Goal: Check status: Check status

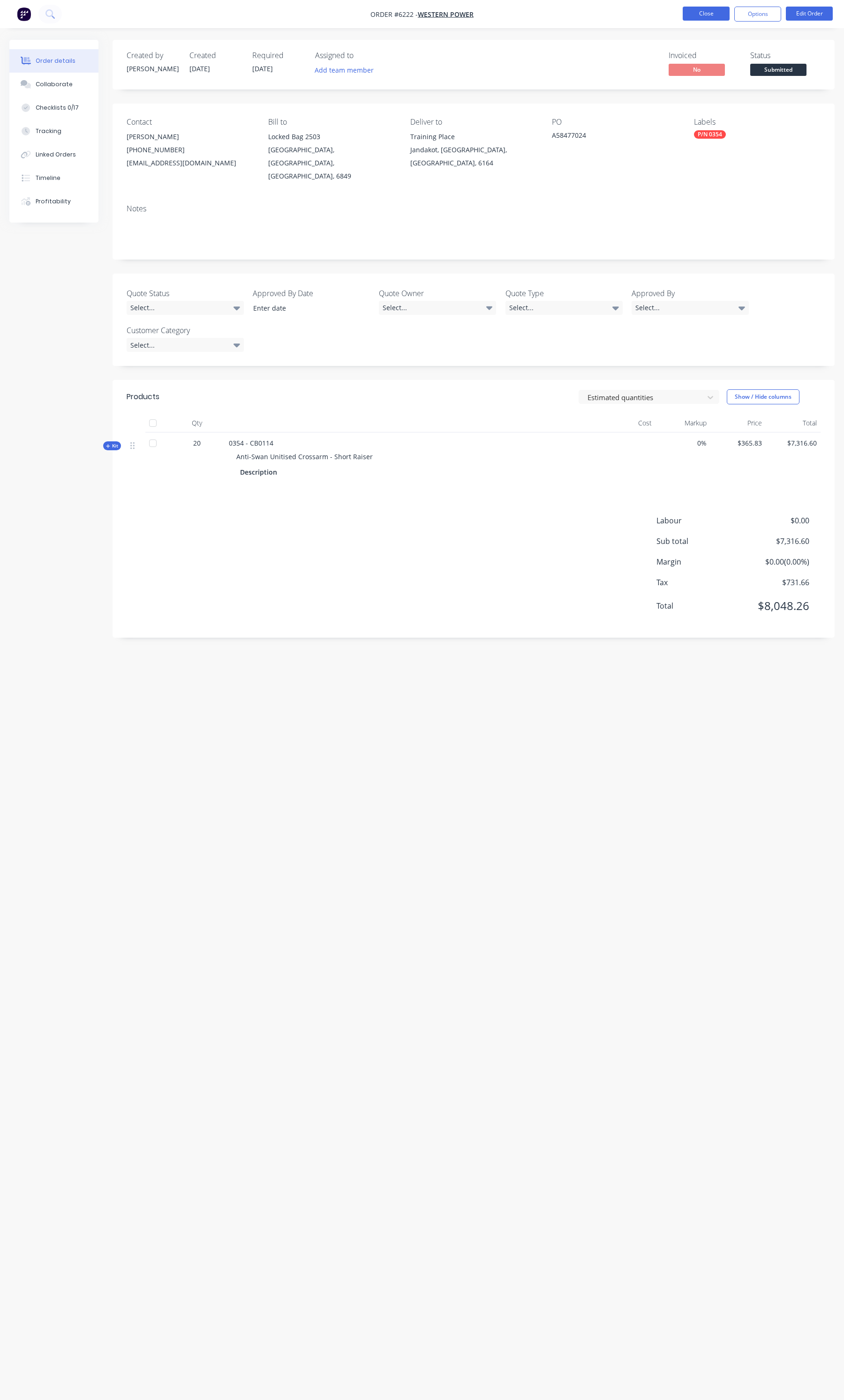
click at [696, 12] on button "Close" at bounding box center [706, 13] width 47 height 14
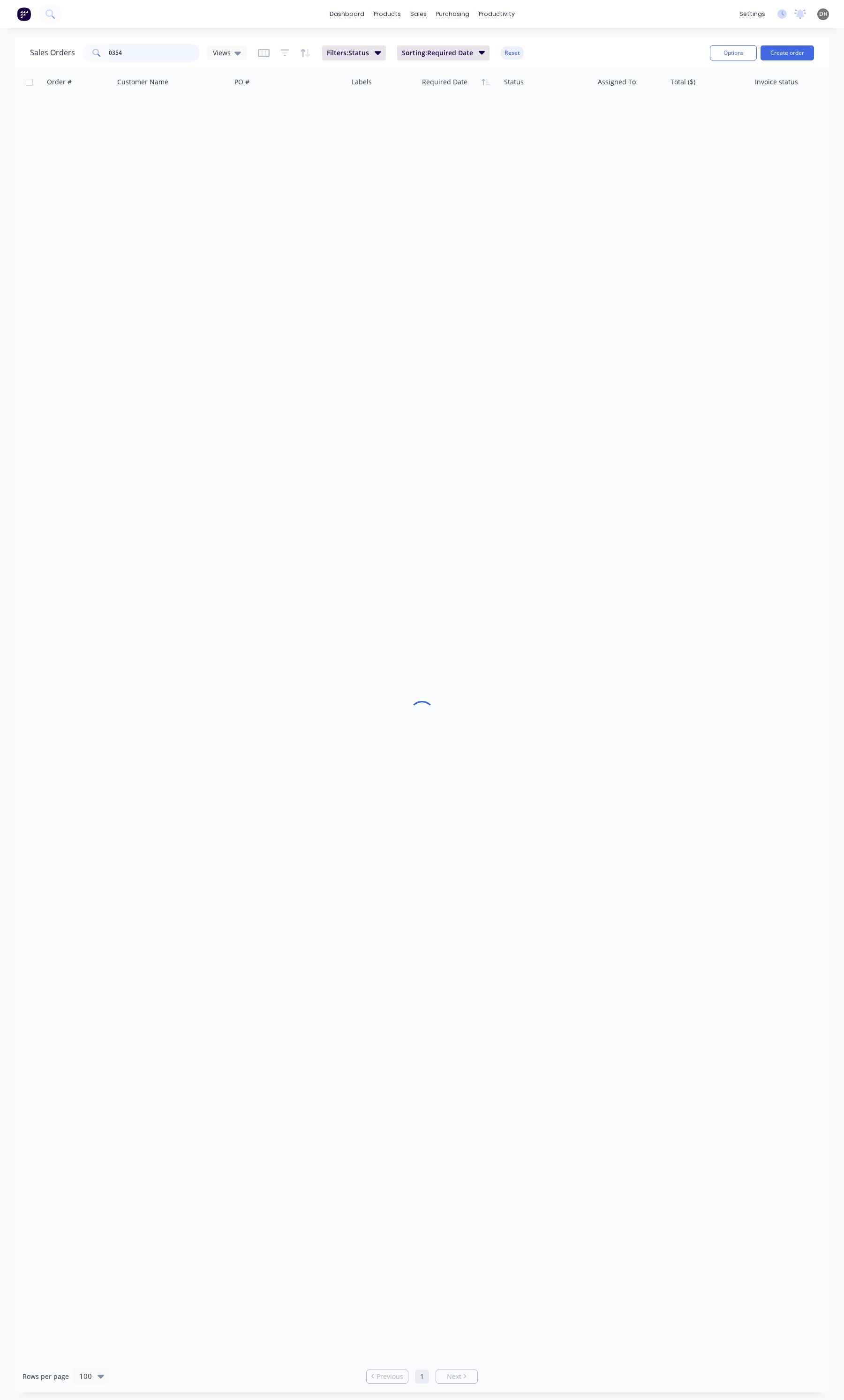
click at [177, 59] on input "0354" at bounding box center [155, 53] width 91 height 19
click at [178, 59] on input "0354" at bounding box center [155, 53] width 91 height 19
type input "6247"
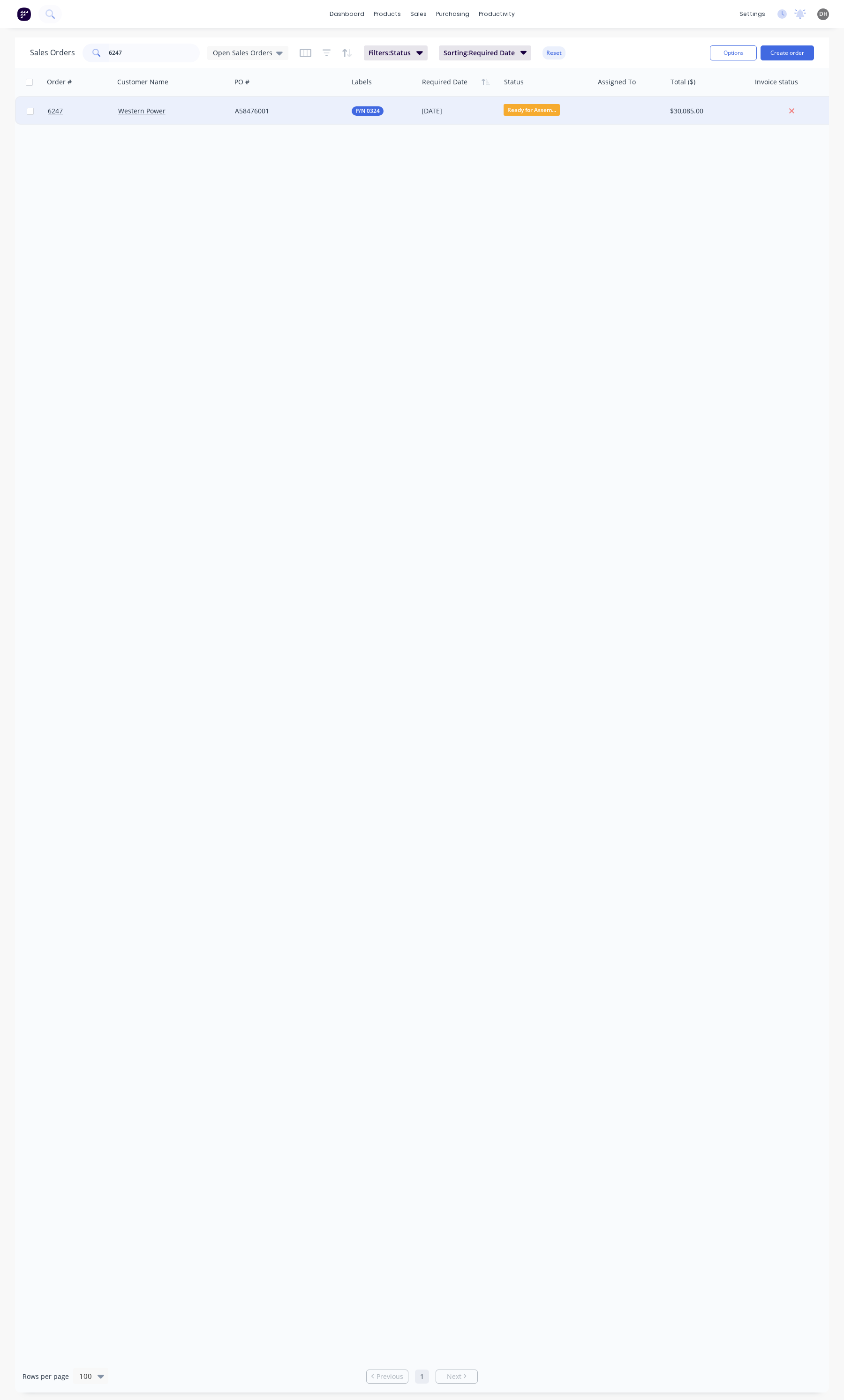
click at [176, 115] on div "Western Power" at bounding box center [173, 111] width 117 height 28
